Goal: Information Seeking & Learning: Learn about a topic

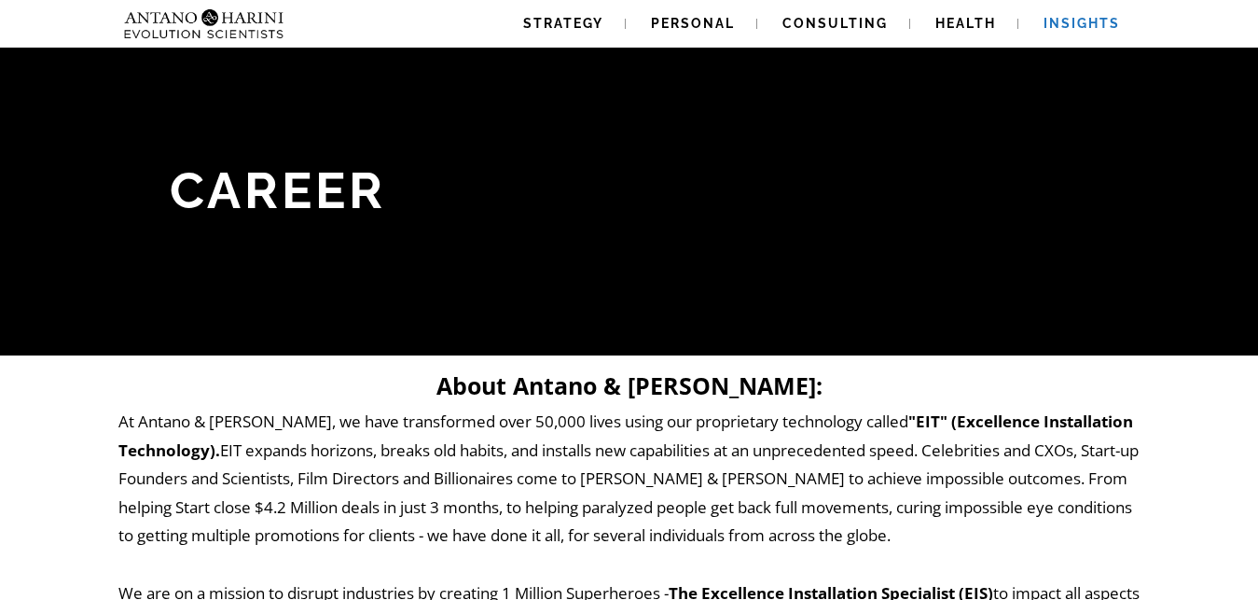
click at [1082, 26] on span "Insights" at bounding box center [1082, 23] width 76 height 15
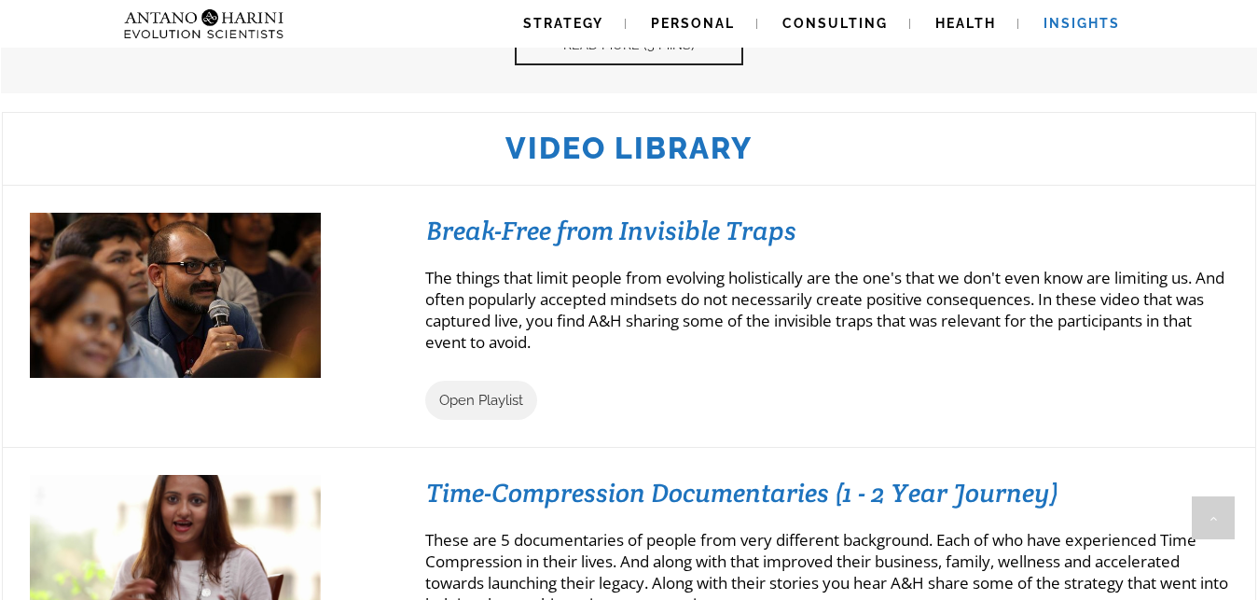
scroll to position [1046, 0]
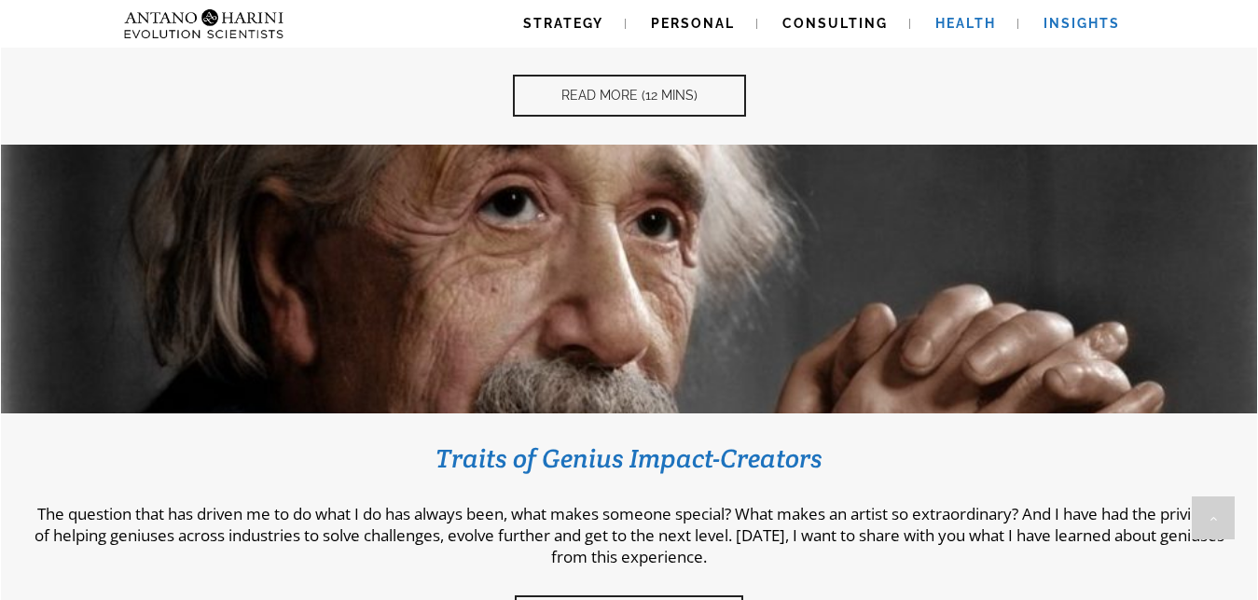
click at [969, 26] on span "Health" at bounding box center [965, 23] width 61 height 15
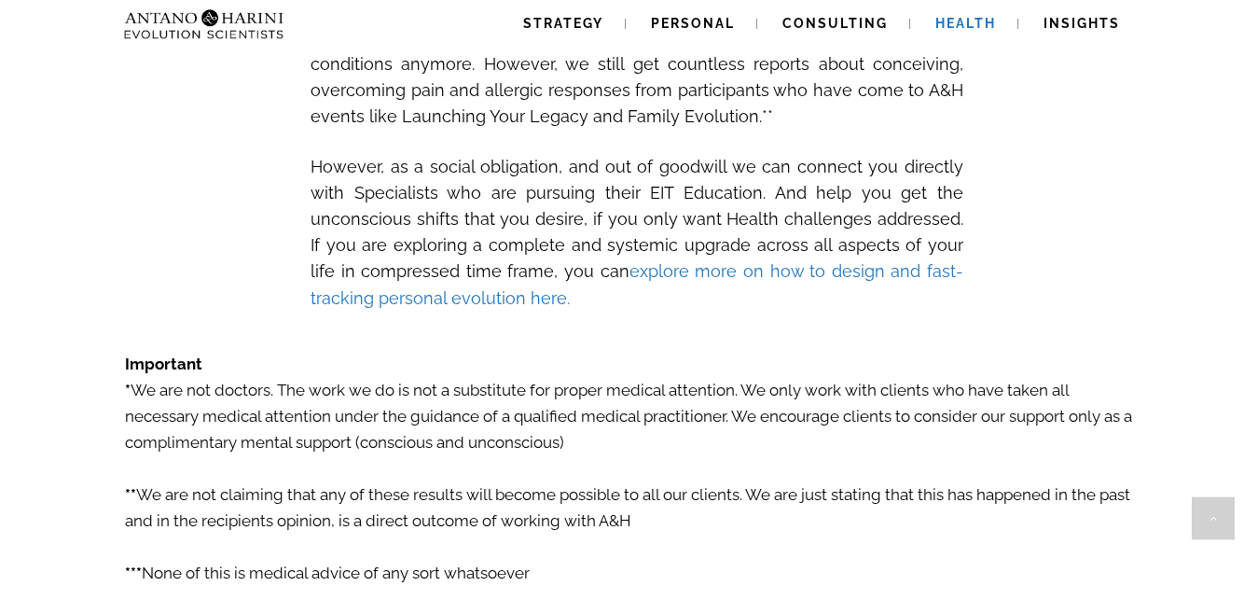
scroll to position [3044, 0]
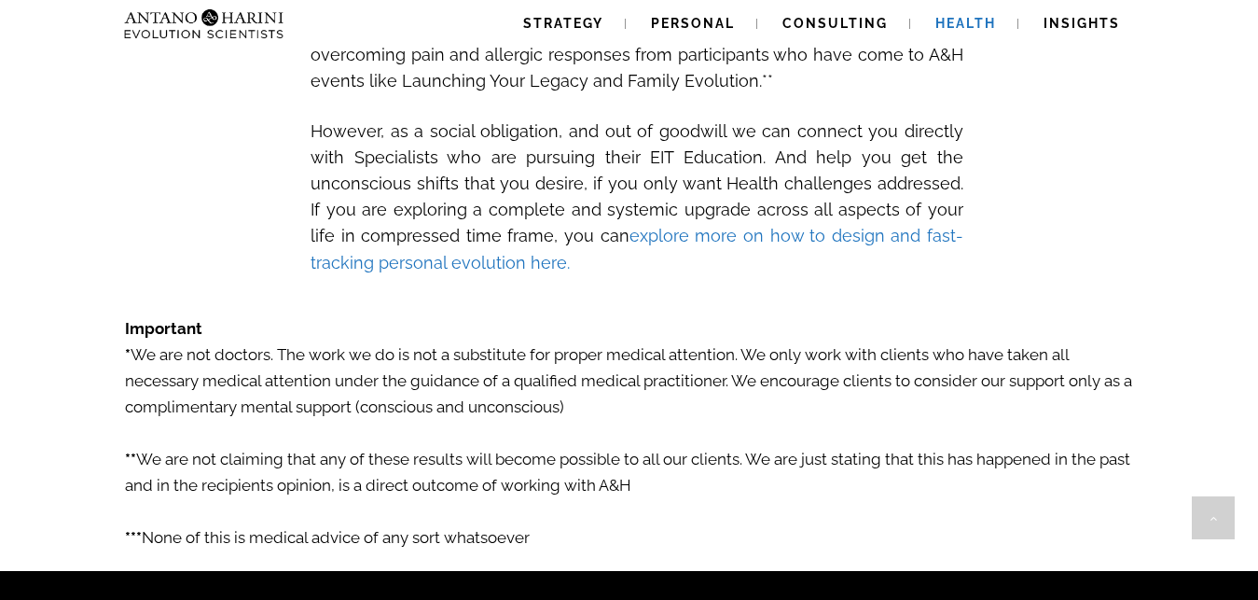
click at [341, 362] on p "* We are not doctors. The work we do is not a substitute for proper medical att…" at bounding box center [629, 380] width 1009 height 78
click at [370, 364] on p "* We are not doctors. The work we do is not a substitute for proper medical att…" at bounding box center [629, 380] width 1009 height 78
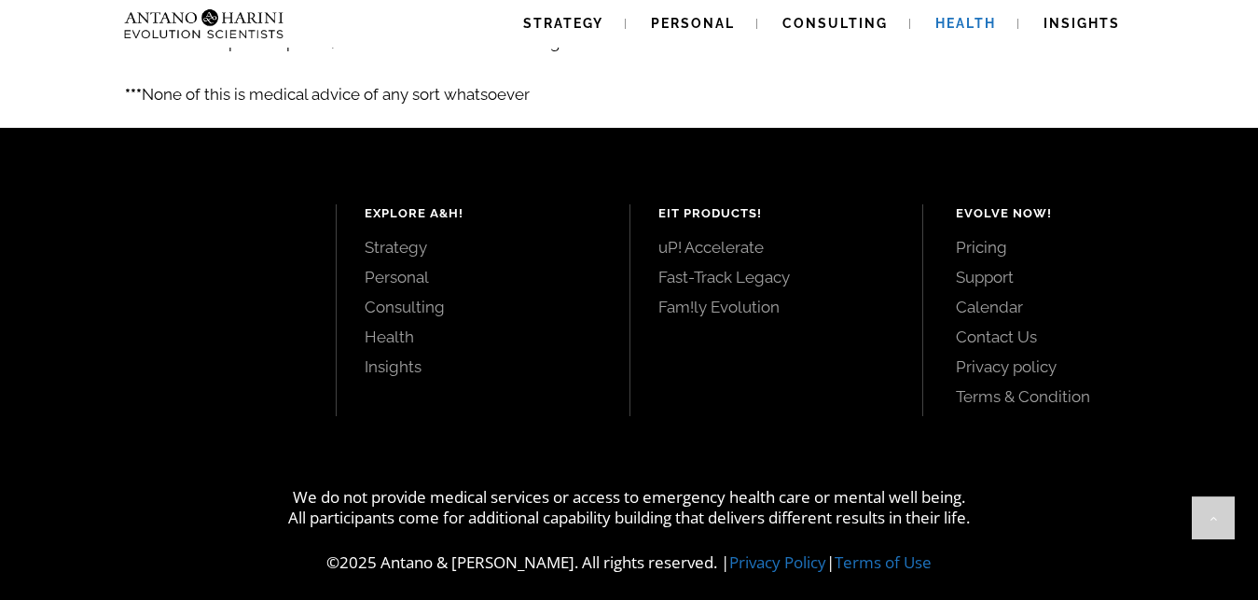
scroll to position [3504, 0]
